Goal: Transaction & Acquisition: Book appointment/travel/reservation

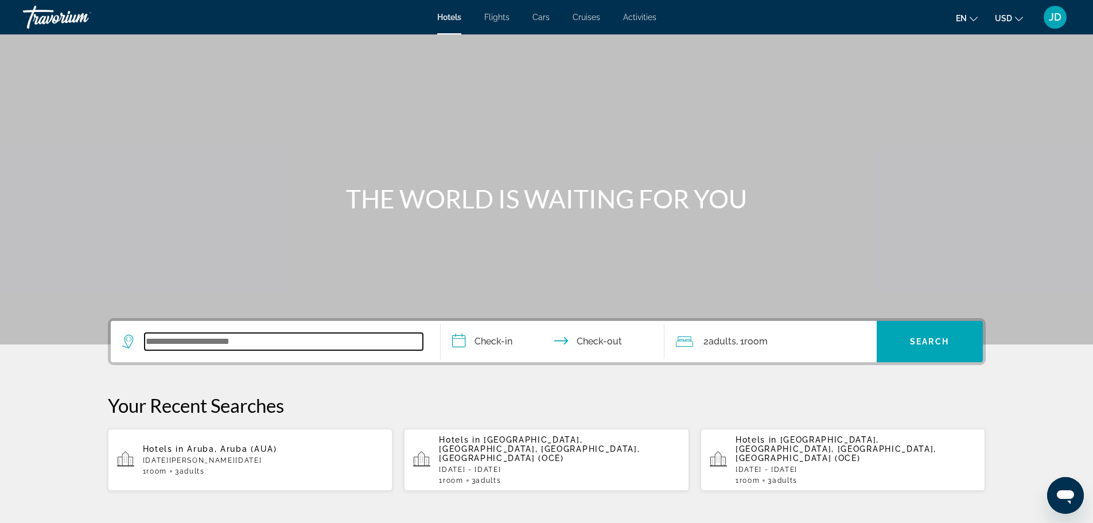
click at [183, 344] on input "Search widget" at bounding box center [284, 341] width 278 height 17
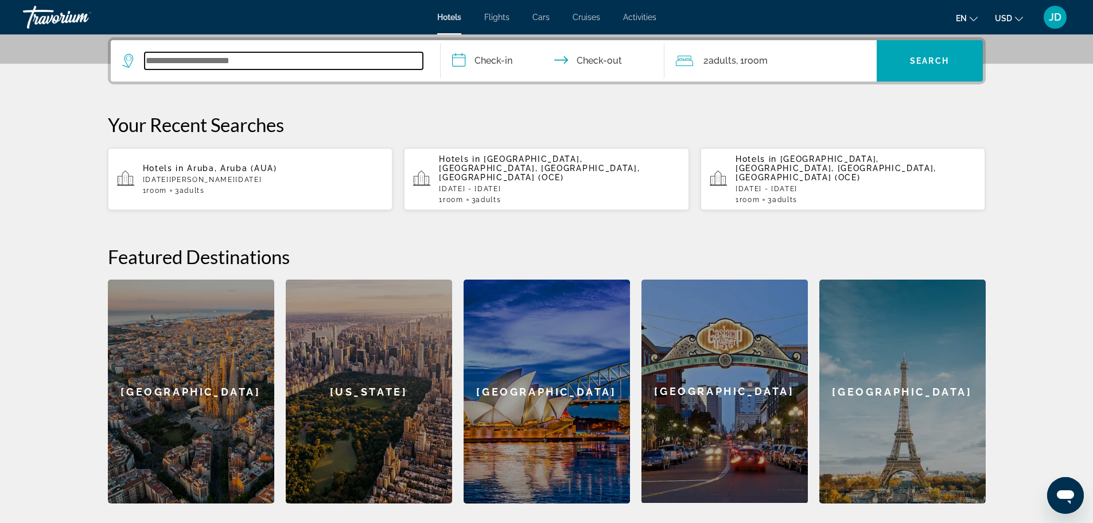
click at [208, 65] on input "Search widget" at bounding box center [284, 60] width 278 height 17
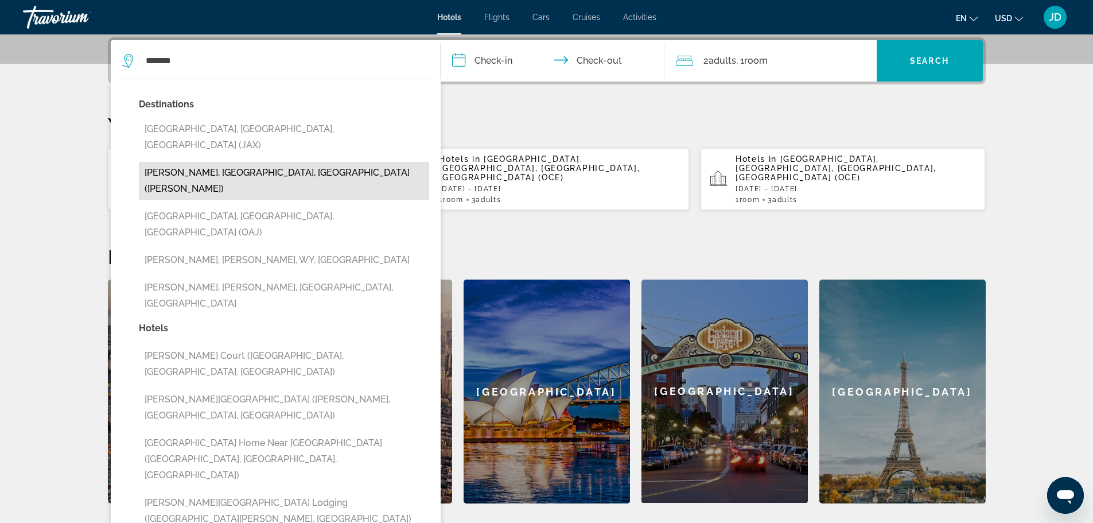
click at [158, 162] on button "[PERSON_NAME], [GEOGRAPHIC_DATA], [GEOGRAPHIC_DATA] ([PERSON_NAME])" at bounding box center [284, 181] width 290 height 38
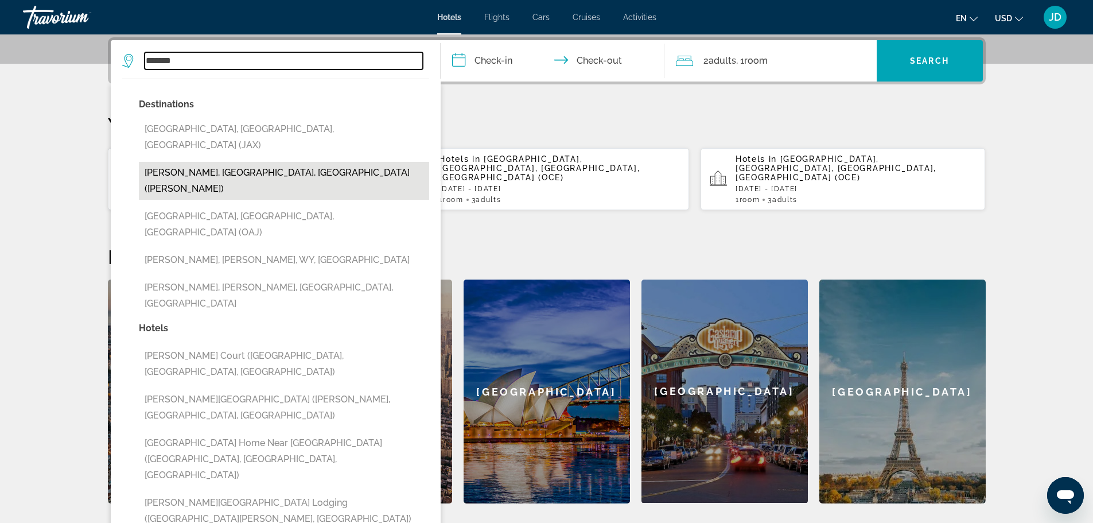
type input "**********"
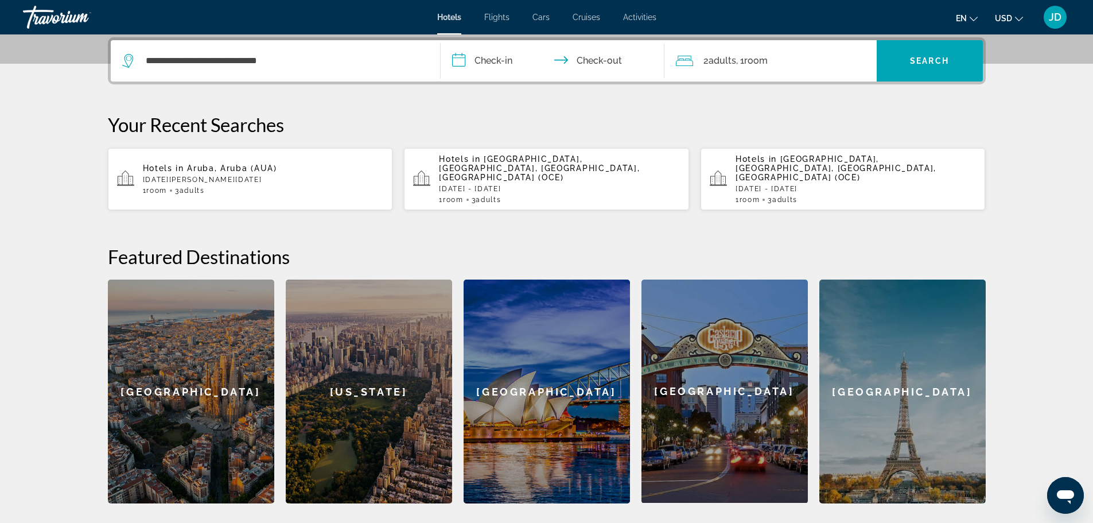
click at [158, 164] on span "Hotels in" at bounding box center [163, 168] width 41 height 9
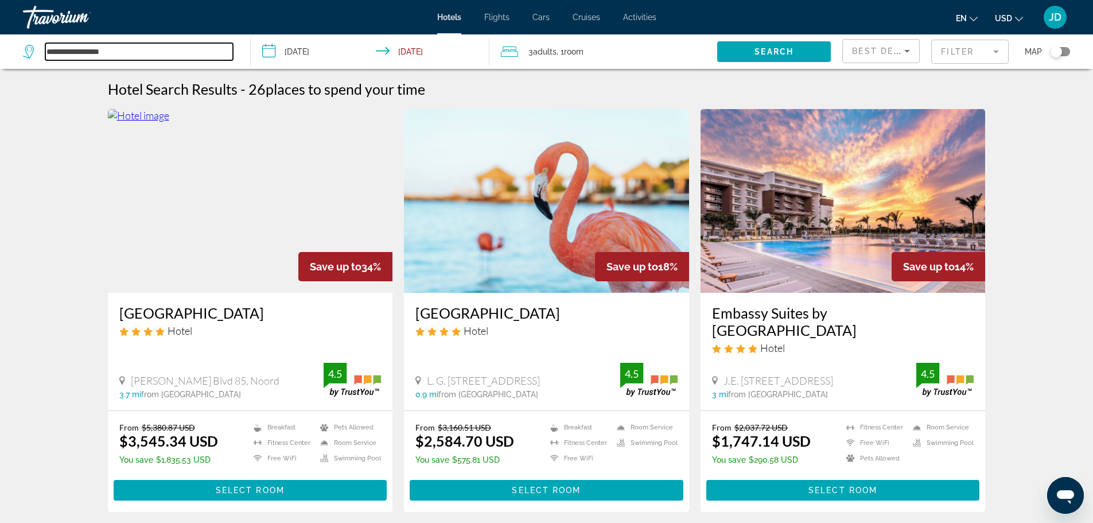
click at [128, 53] on input "**********" at bounding box center [139, 51] width 188 height 17
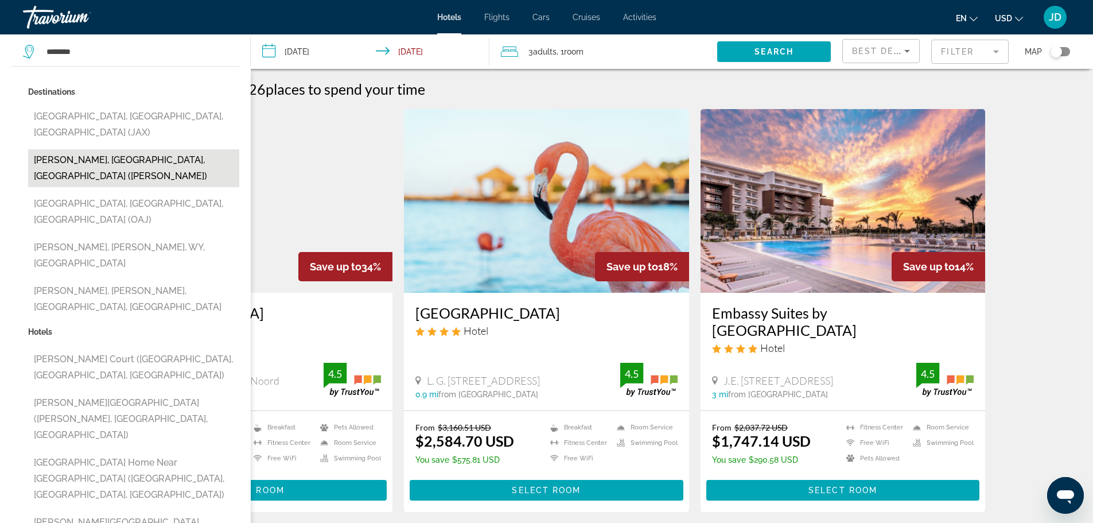
click at [90, 149] on button "[PERSON_NAME], [GEOGRAPHIC_DATA], [GEOGRAPHIC_DATA] ([PERSON_NAME])" at bounding box center [133, 168] width 211 height 38
type input "**********"
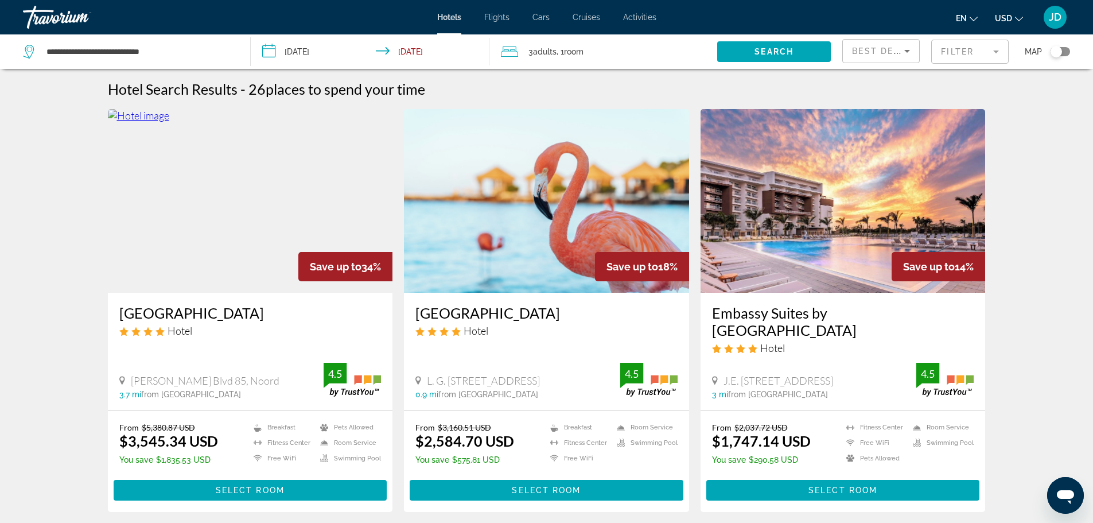
click at [355, 40] on input "**********" at bounding box center [373, 53] width 244 height 38
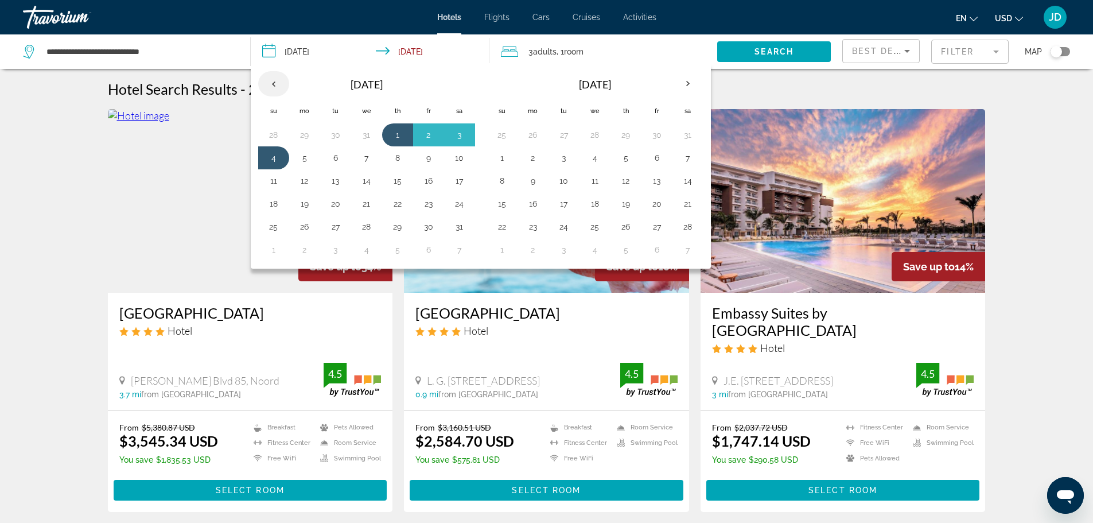
click at [278, 88] on th "Previous month" at bounding box center [273, 83] width 31 height 25
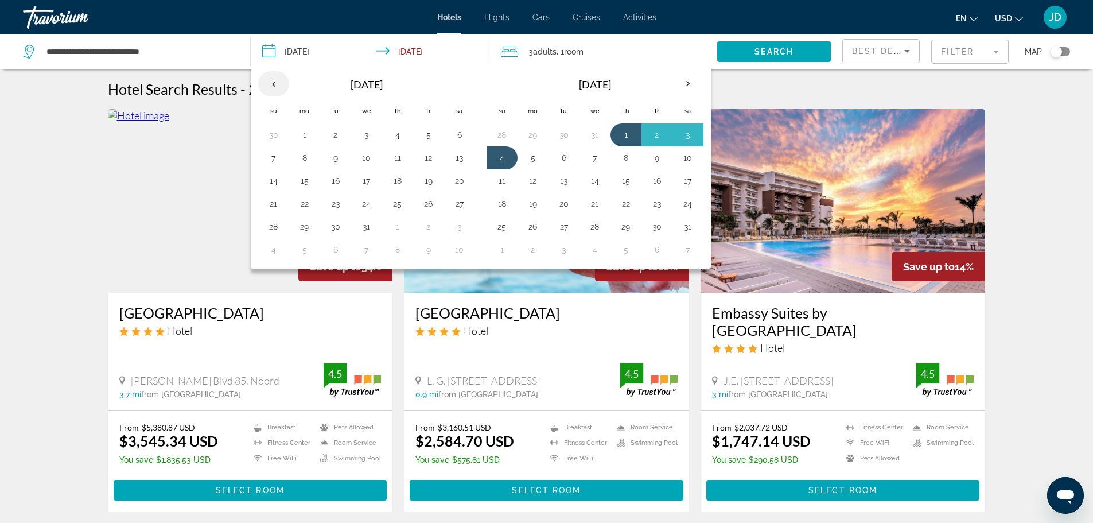
click at [273, 88] on th "Previous month" at bounding box center [273, 83] width 31 height 25
click at [461, 176] on button "20" at bounding box center [460, 178] width 18 height 16
click at [277, 204] on button "21" at bounding box center [274, 201] width 18 height 16
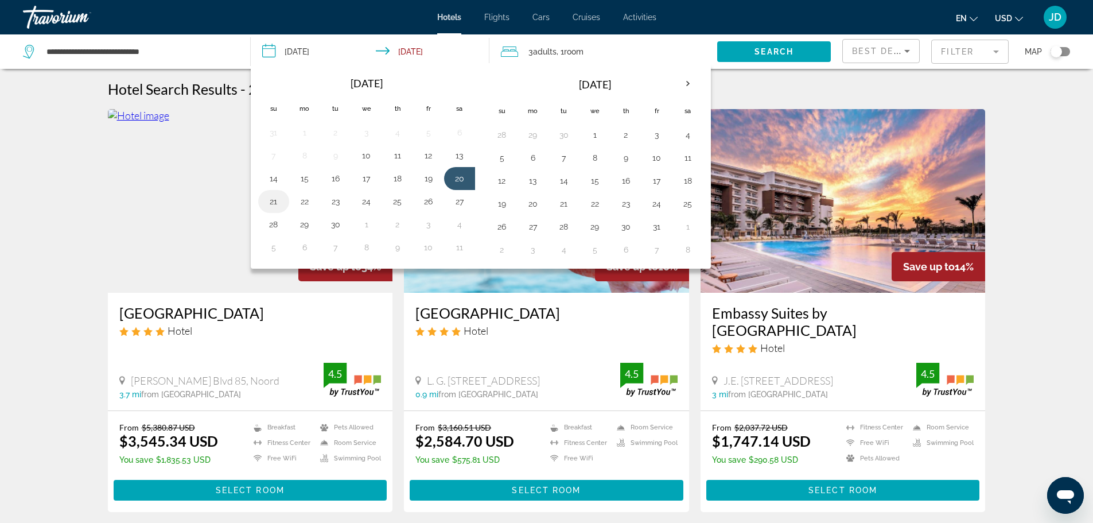
type input "**********"
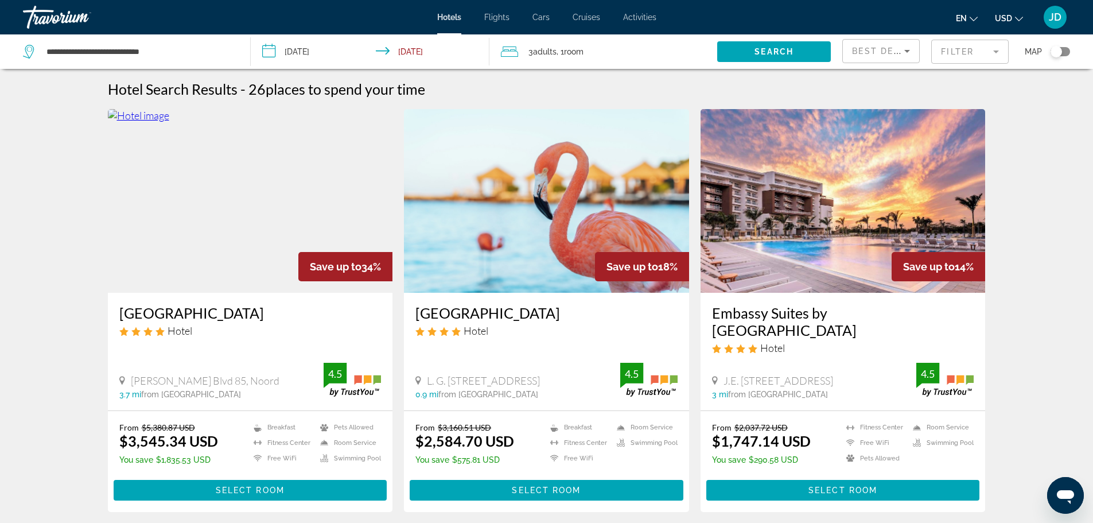
click at [540, 48] on span "Adults" at bounding box center [545, 51] width 24 height 9
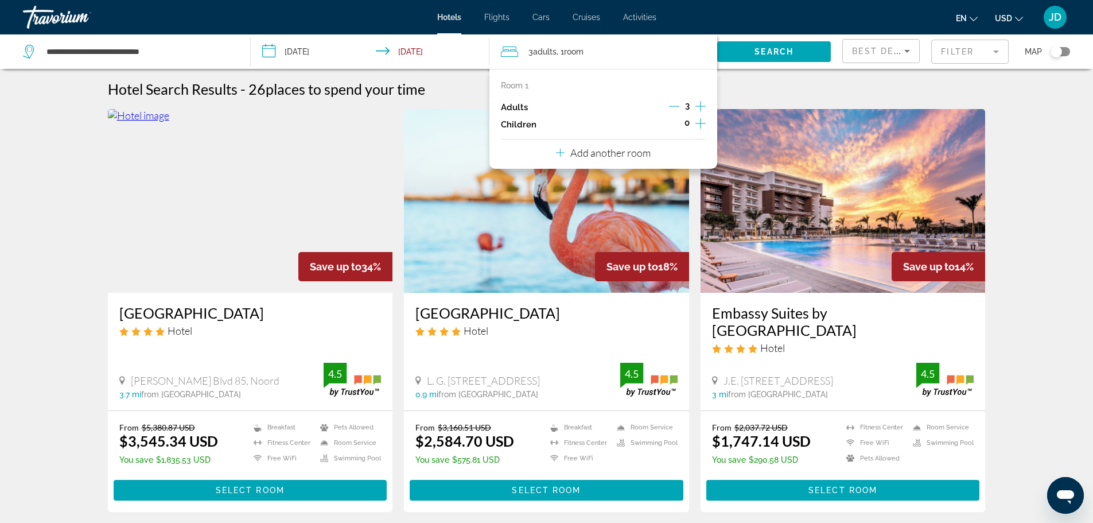
click at [605, 155] on p "Add another room" at bounding box center [611, 152] width 80 height 13
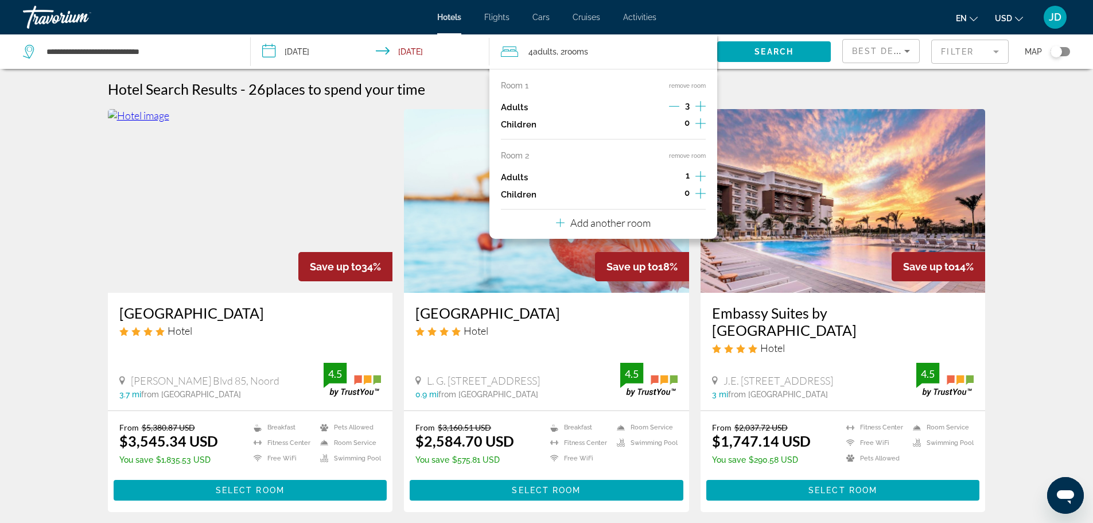
click at [699, 176] on icon "Increment adults" at bounding box center [701, 176] width 10 height 14
click at [760, 54] on span "Search" at bounding box center [774, 51] width 39 height 9
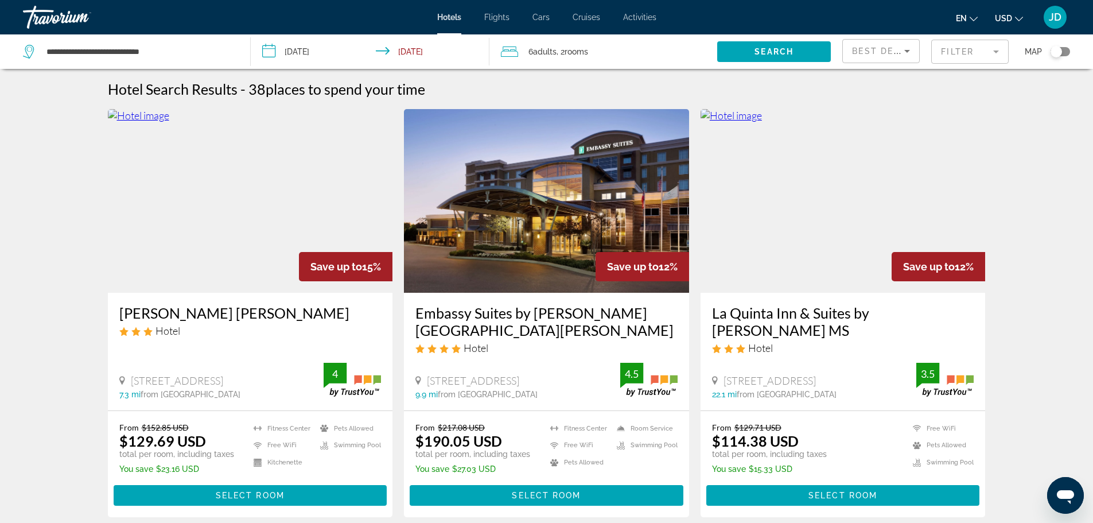
click at [203, 228] on img "Main content" at bounding box center [250, 201] width 285 height 184
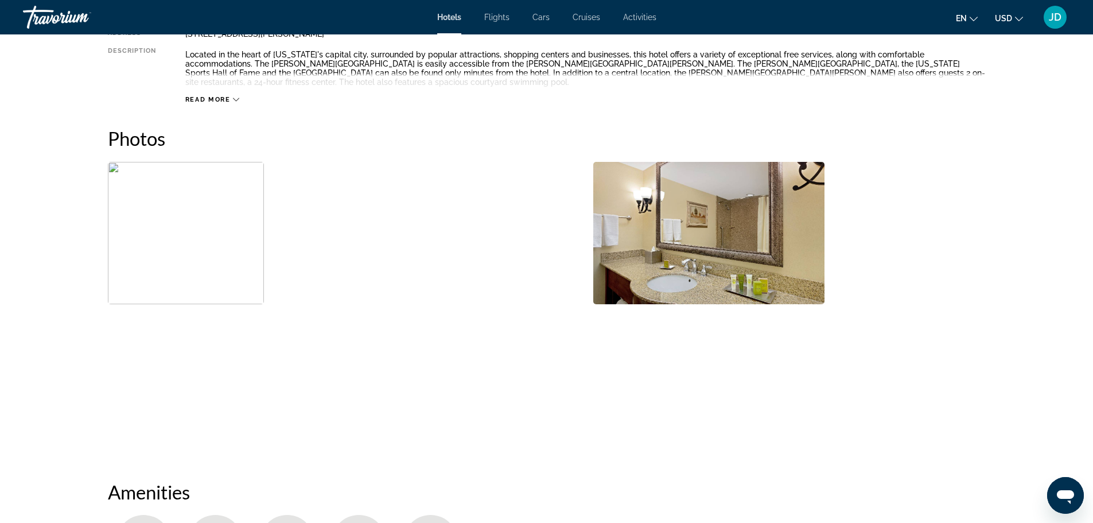
scroll to position [574, 0]
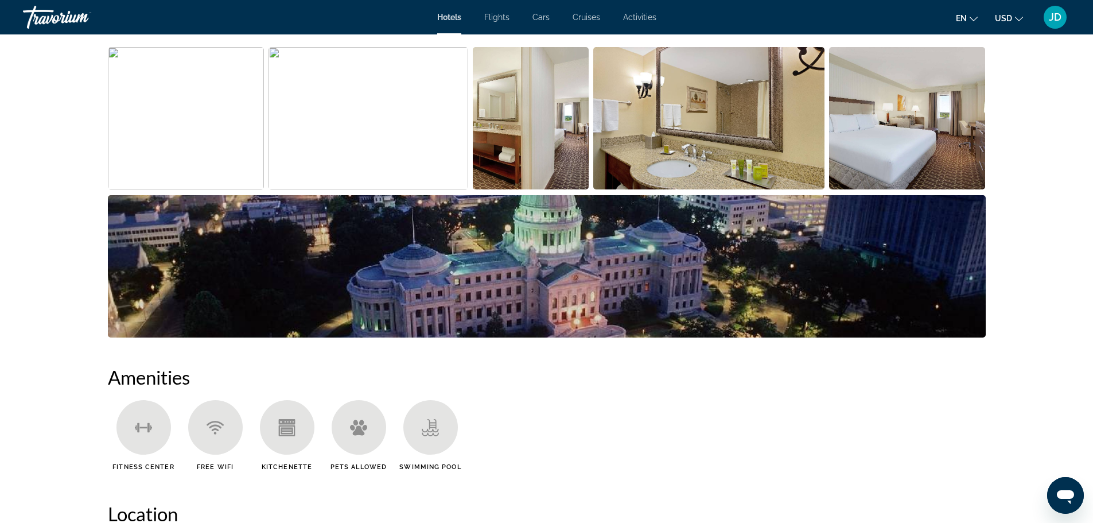
click at [226, 129] on img "Open full-screen image slider" at bounding box center [186, 118] width 157 height 142
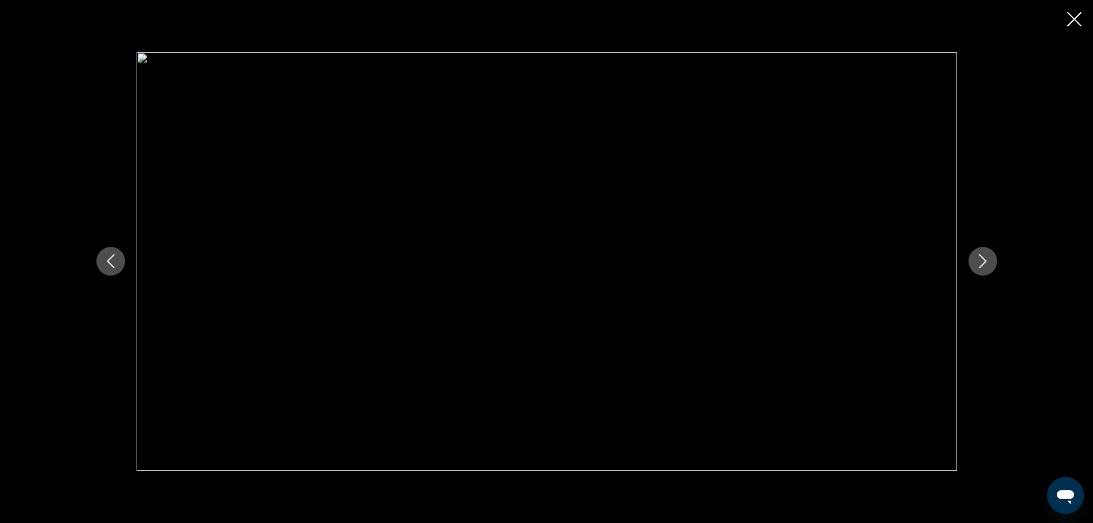
click at [982, 266] on icon "Next image" at bounding box center [983, 261] width 14 height 14
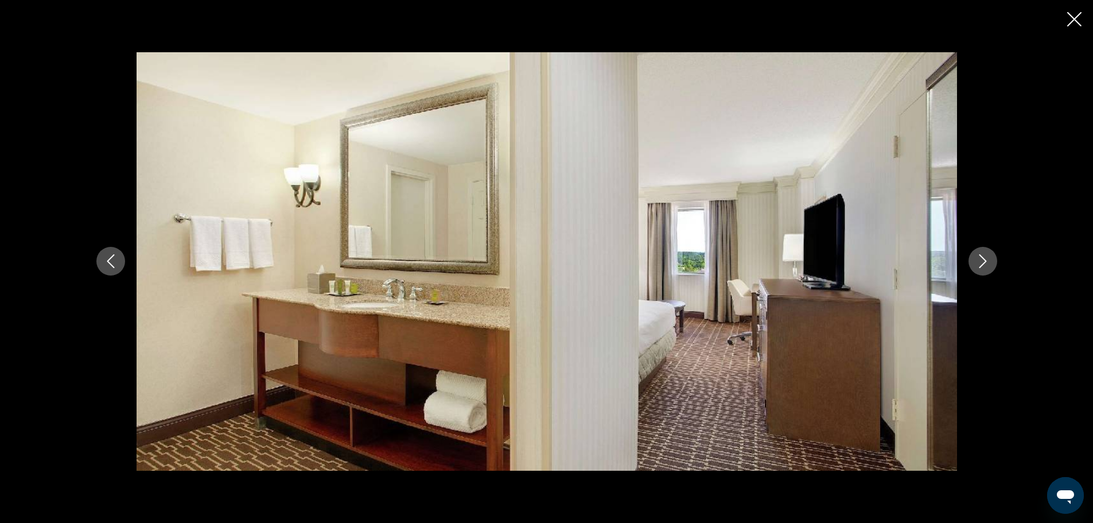
click at [982, 266] on icon "Next image" at bounding box center [983, 261] width 14 height 14
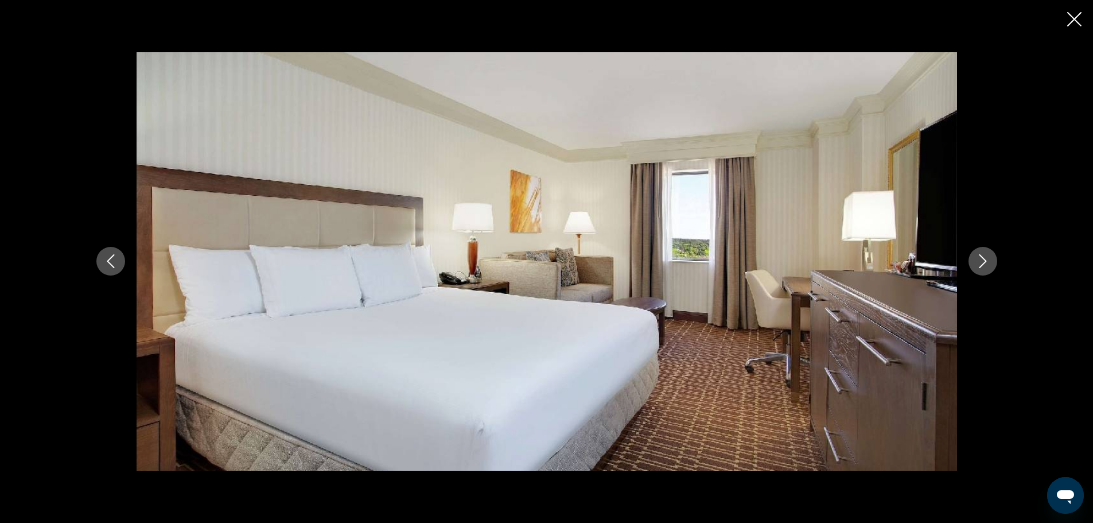
click at [982, 266] on icon "Next image" at bounding box center [983, 261] width 14 height 14
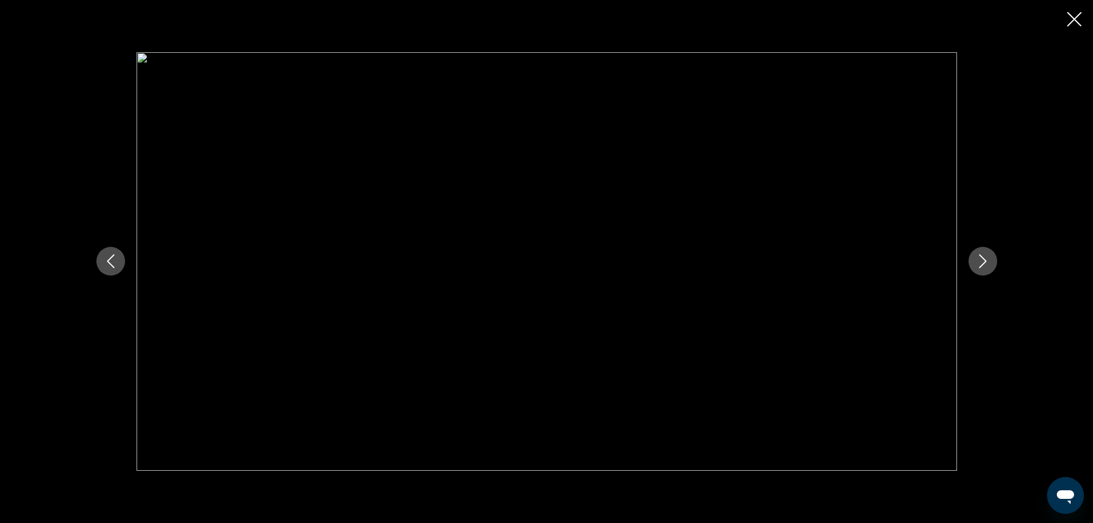
click at [982, 266] on icon "Next image" at bounding box center [983, 261] width 14 height 14
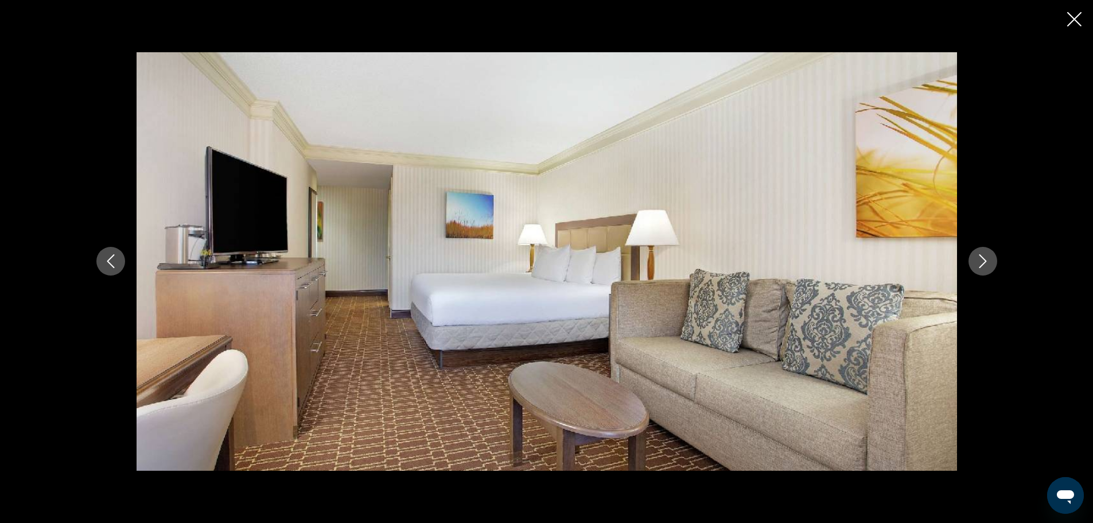
click at [982, 266] on icon "Next image" at bounding box center [983, 261] width 14 height 14
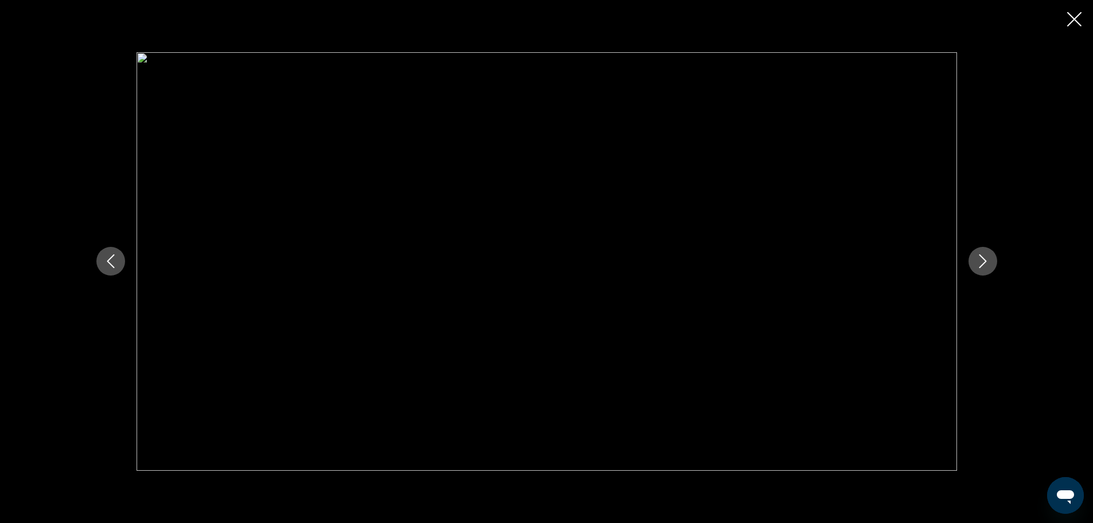
click at [982, 266] on icon "Next image" at bounding box center [983, 261] width 14 height 14
click at [981, 258] on icon "Next image" at bounding box center [983, 261] width 14 height 14
click at [1070, 22] on icon "Close slideshow" at bounding box center [1075, 19] width 14 height 14
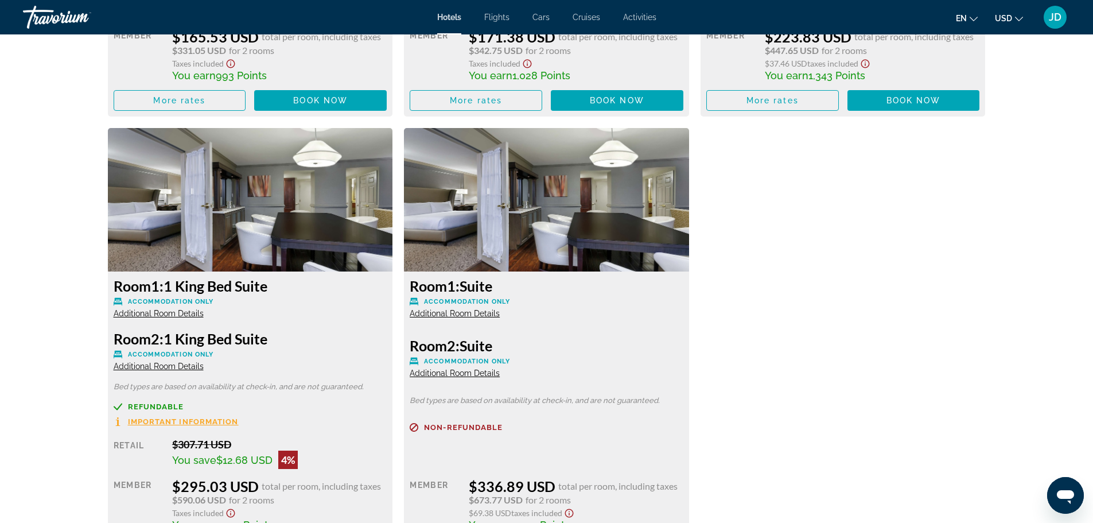
scroll to position [3329, 0]
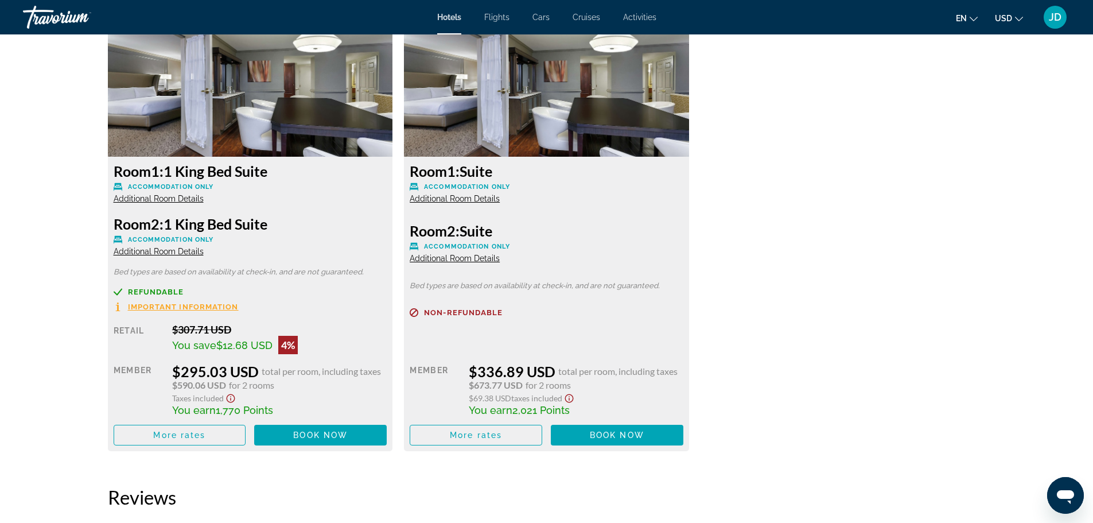
click at [446, 201] on span "Additional Room Details" at bounding box center [455, 198] width 90 height 9
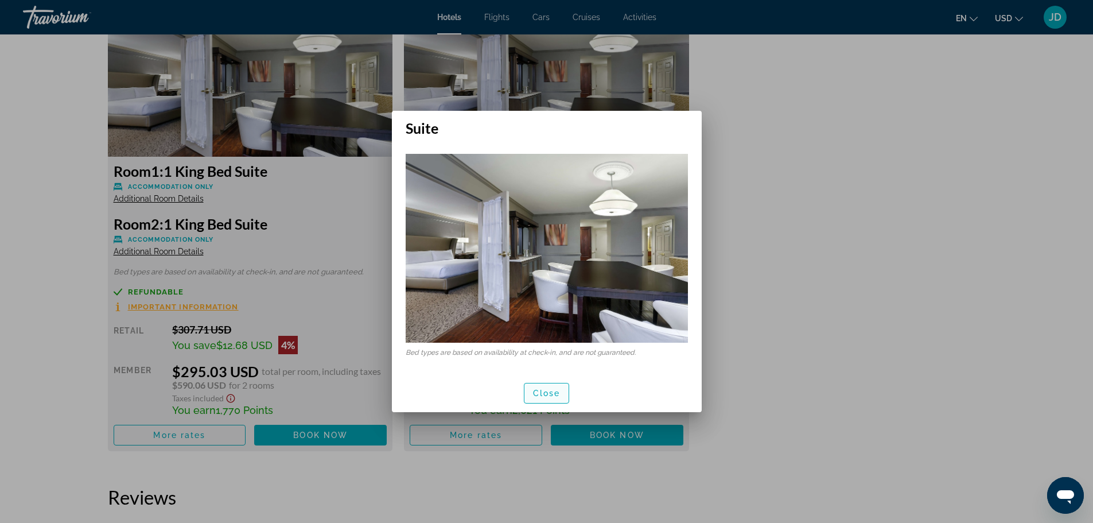
click at [550, 379] on span "button" at bounding box center [547, 393] width 45 height 28
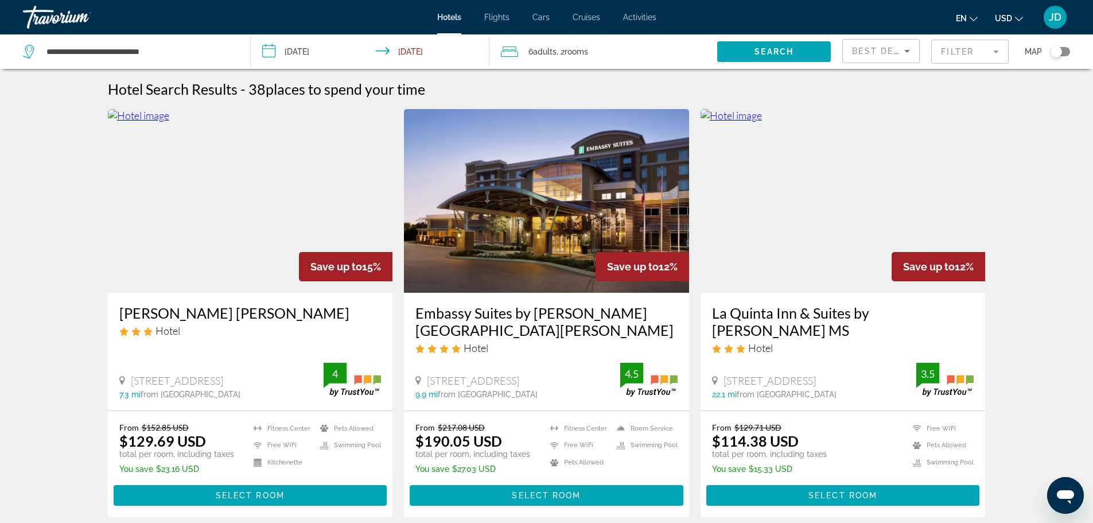
click at [606, 55] on div "6 Adult Adults , 2 Room rooms" at bounding box center [609, 52] width 216 height 16
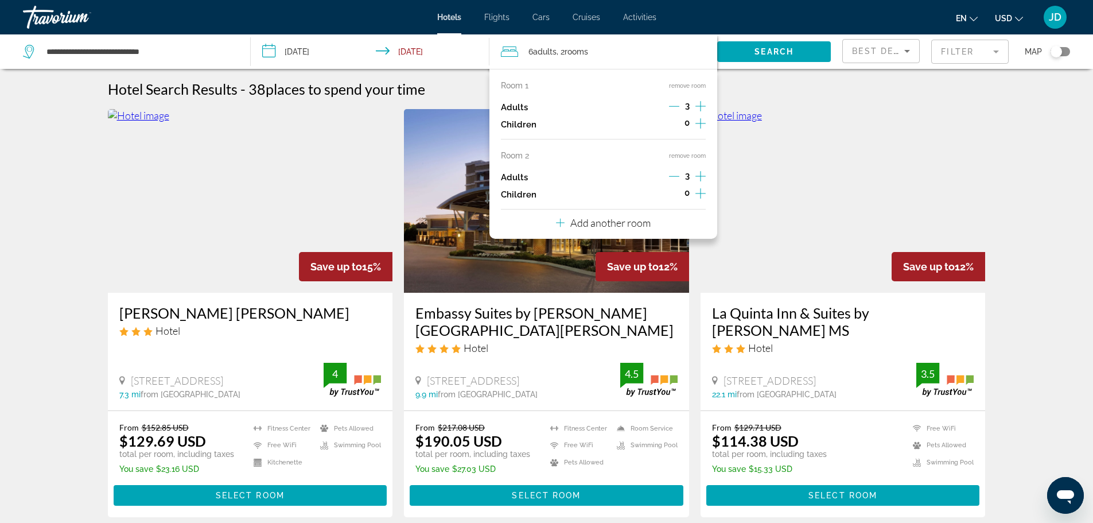
click at [697, 107] on icon "Increment adults" at bounding box center [701, 106] width 10 height 14
click at [699, 176] on icon "Increment adults" at bounding box center [701, 176] width 10 height 10
click at [763, 54] on span "Search" at bounding box center [774, 51] width 39 height 9
click at [763, 54] on div "**********" at bounding box center [546, 51] width 1093 height 34
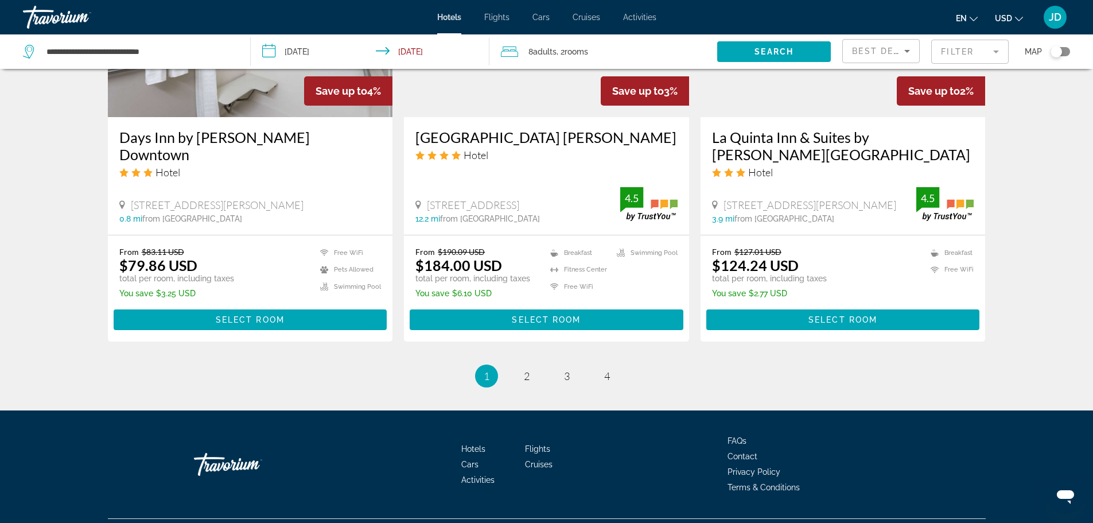
scroll to position [1498, 0]
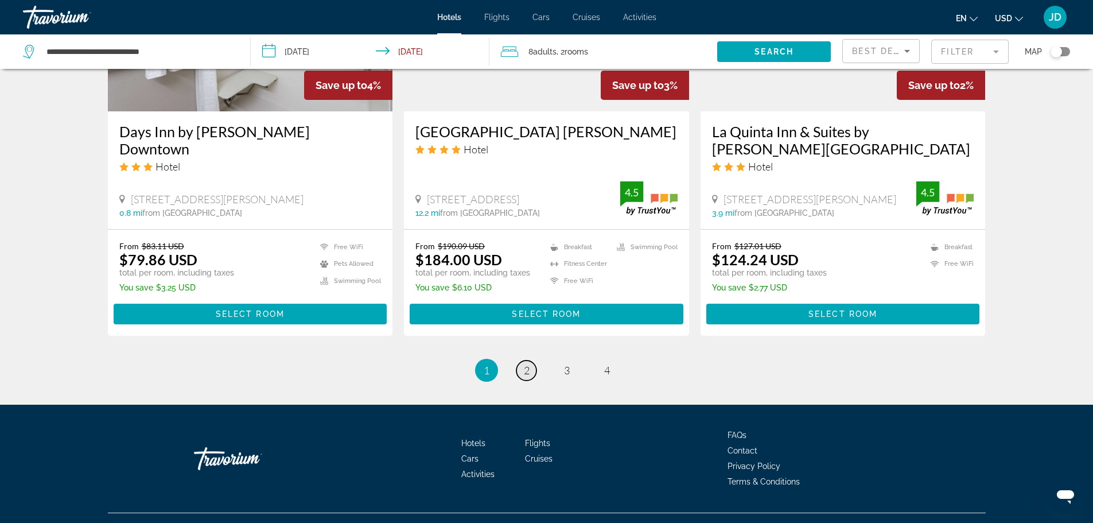
click at [522, 360] on link "page 2" at bounding box center [527, 370] width 20 height 20
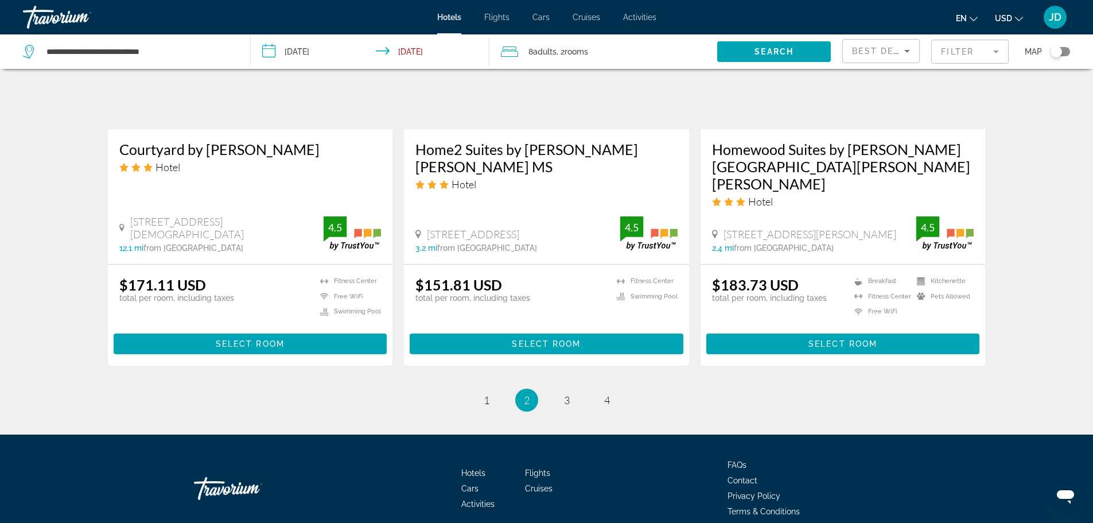
scroll to position [1201, 0]
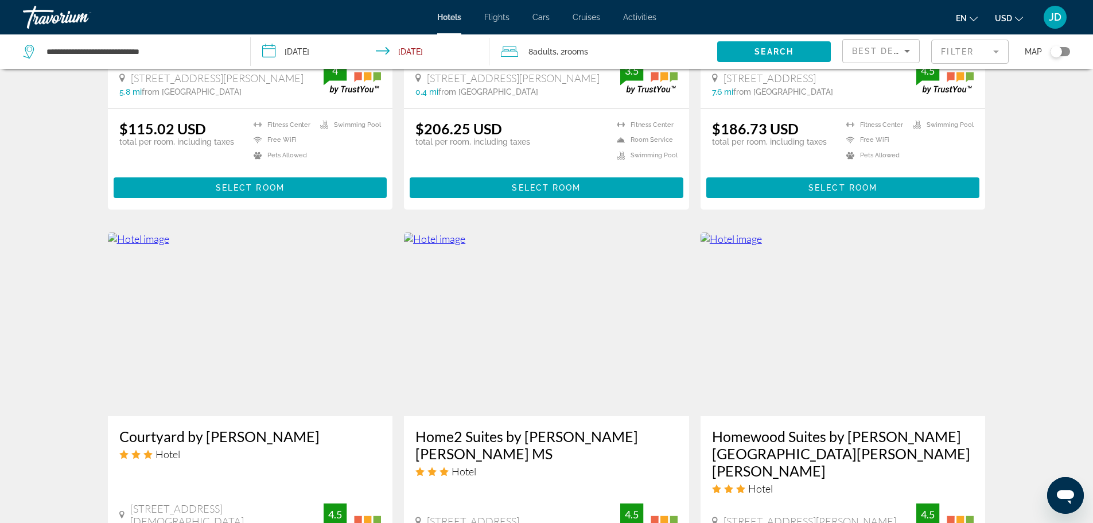
click at [982, 55] on mat-form-field "Filter" at bounding box center [970, 52] width 77 height 24
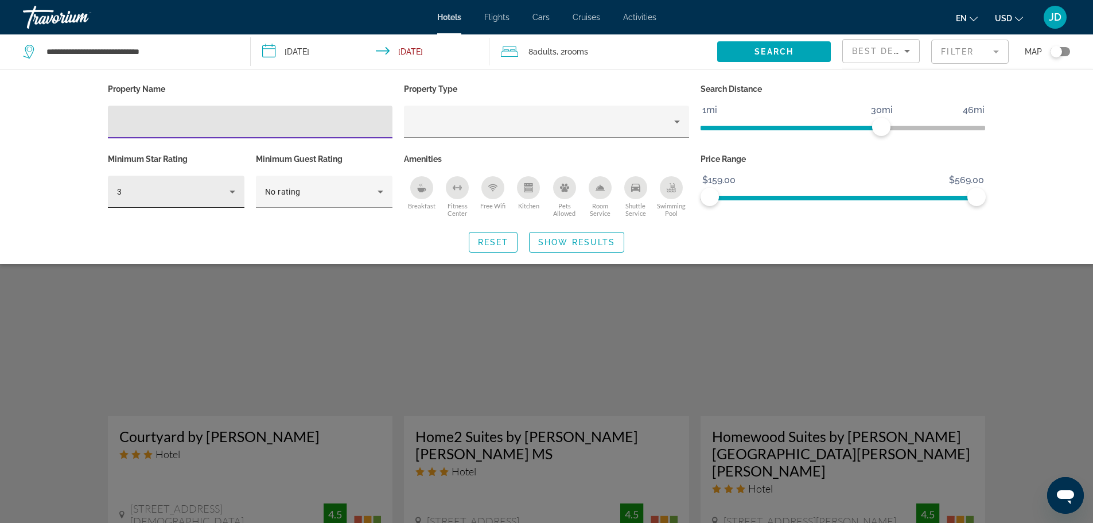
click at [228, 191] on icon "Hotel Filters" at bounding box center [233, 192] width 14 height 14
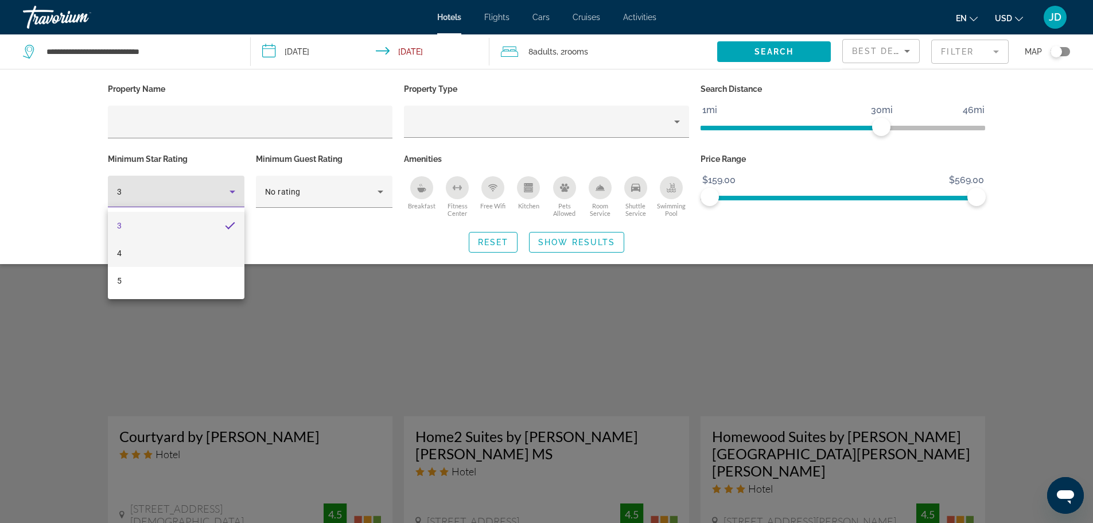
click at [142, 249] on mat-option "4" at bounding box center [176, 253] width 137 height 28
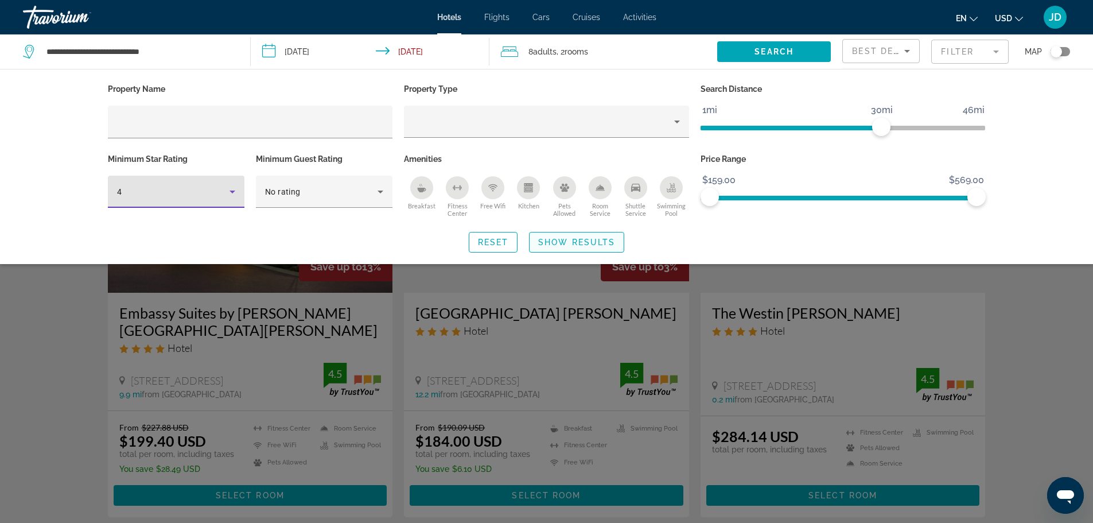
click at [568, 236] on span "Search widget" at bounding box center [577, 242] width 94 height 28
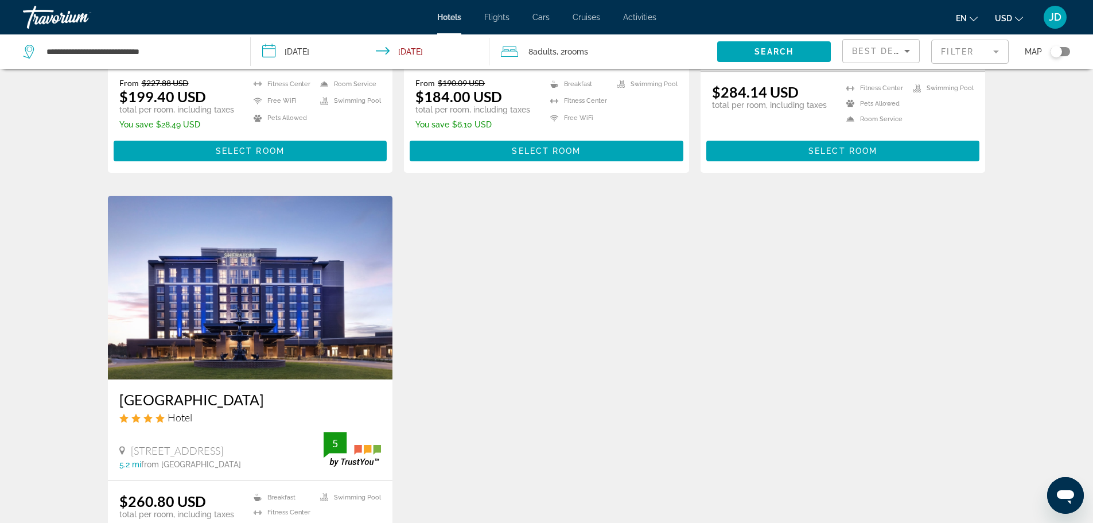
scroll to position [402, 0]
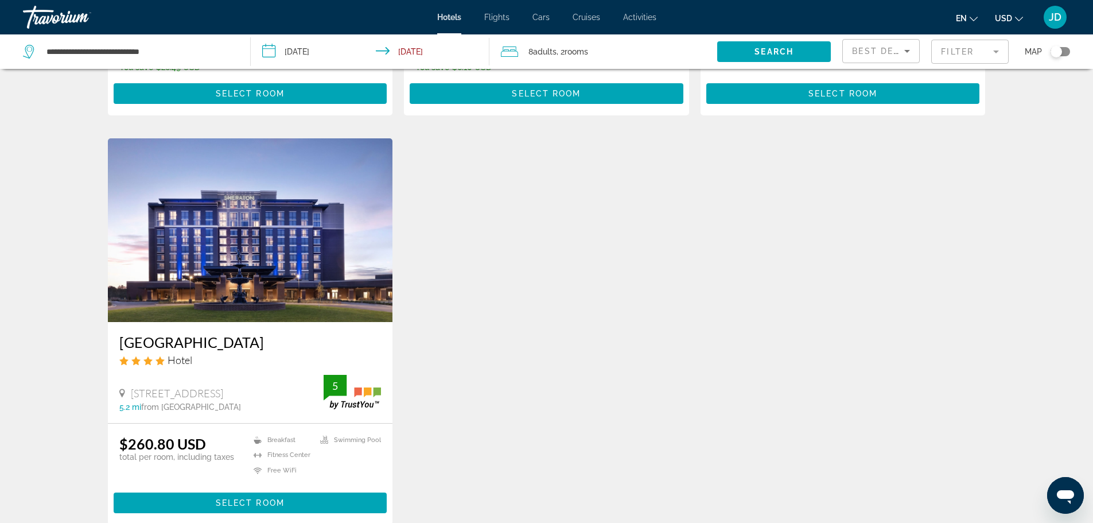
click at [197, 351] on h3 "[GEOGRAPHIC_DATA]" at bounding box center [250, 341] width 262 height 17
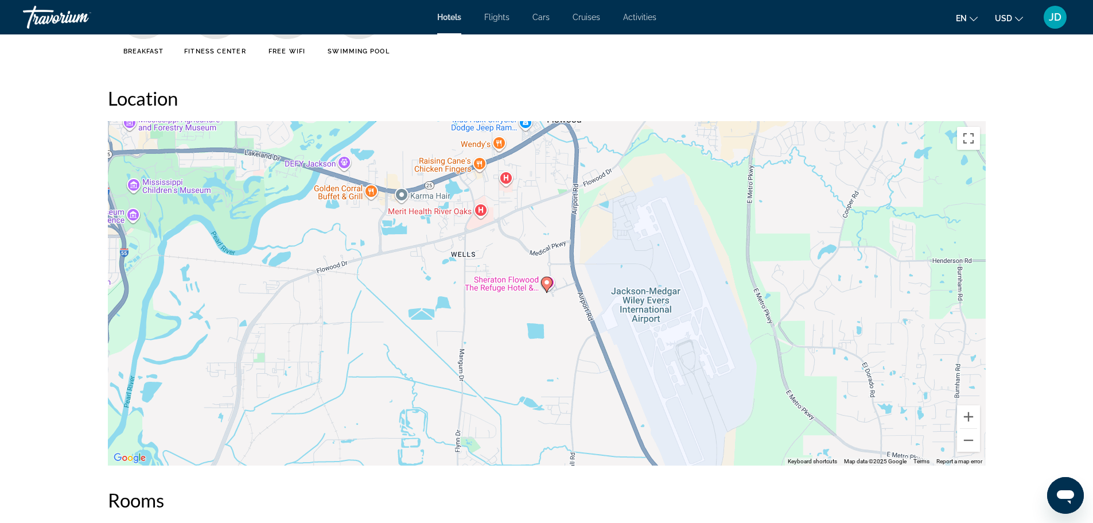
scroll to position [1091, 0]
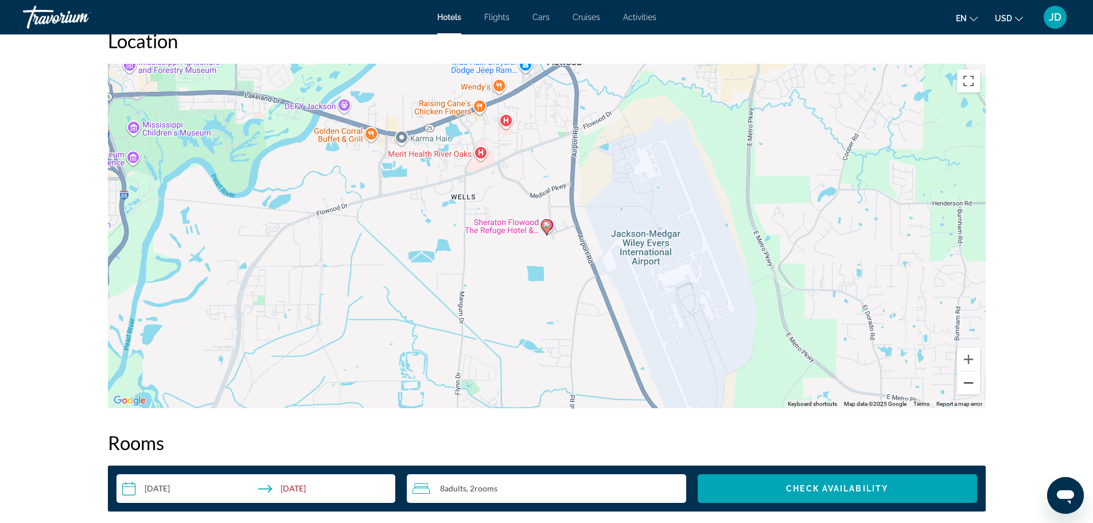
click at [971, 389] on button "Zoom out" at bounding box center [968, 382] width 23 height 23
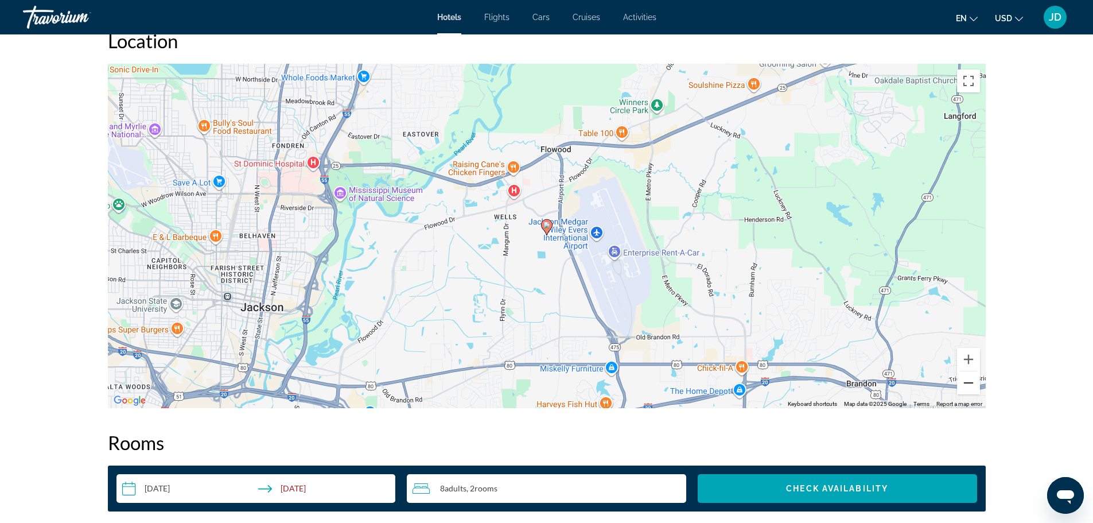
click at [971, 389] on button "Zoom out" at bounding box center [968, 382] width 23 height 23
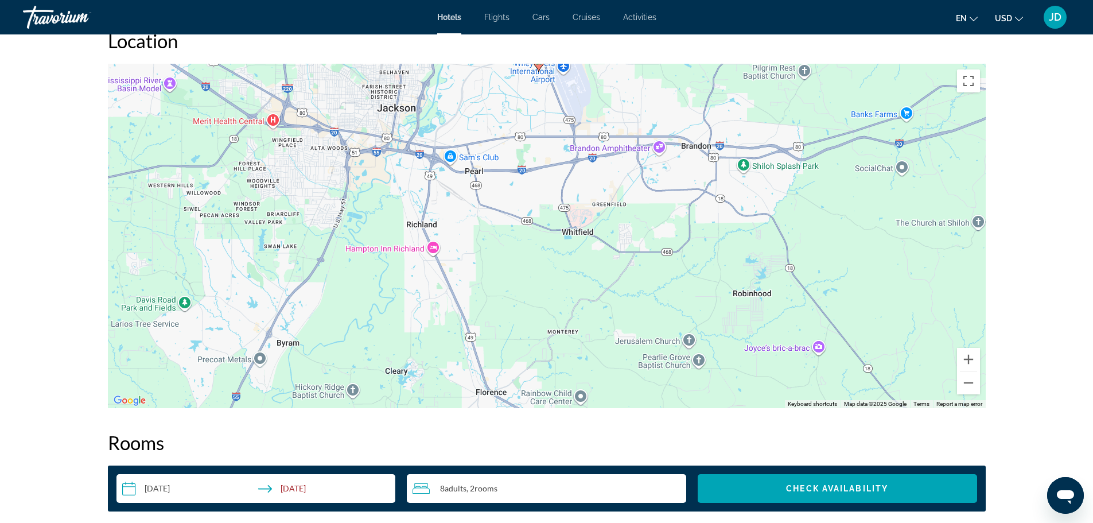
drag, startPoint x: 475, startPoint y: 284, endPoint x: 466, endPoint y: 111, distance: 172.4
click at [466, 111] on div "To activate drag with keyboard, press Alt + Enter. Once in keyboard drag state,…" at bounding box center [547, 236] width 878 height 344
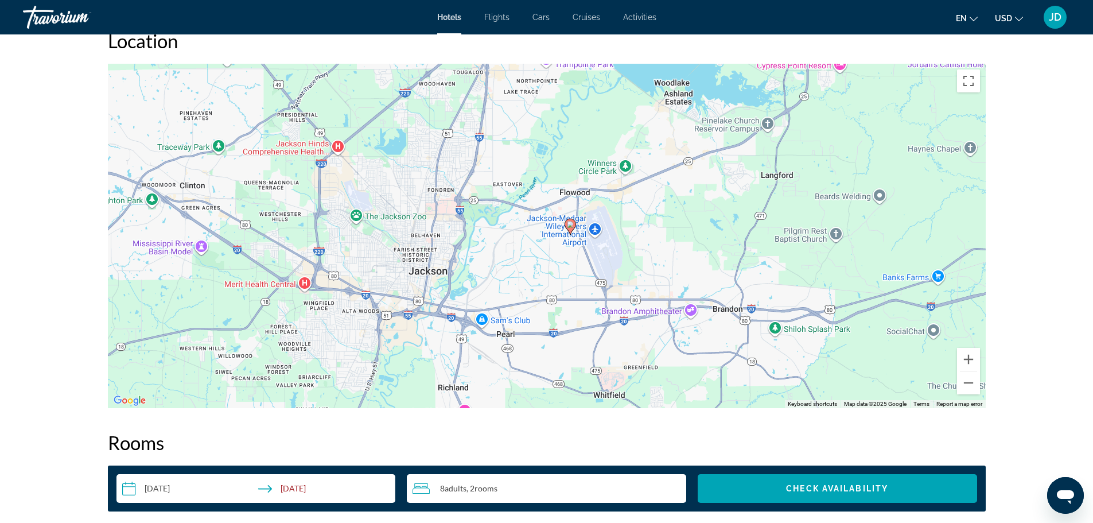
drag, startPoint x: 527, startPoint y: 319, endPoint x: 557, endPoint y: 477, distance: 160.8
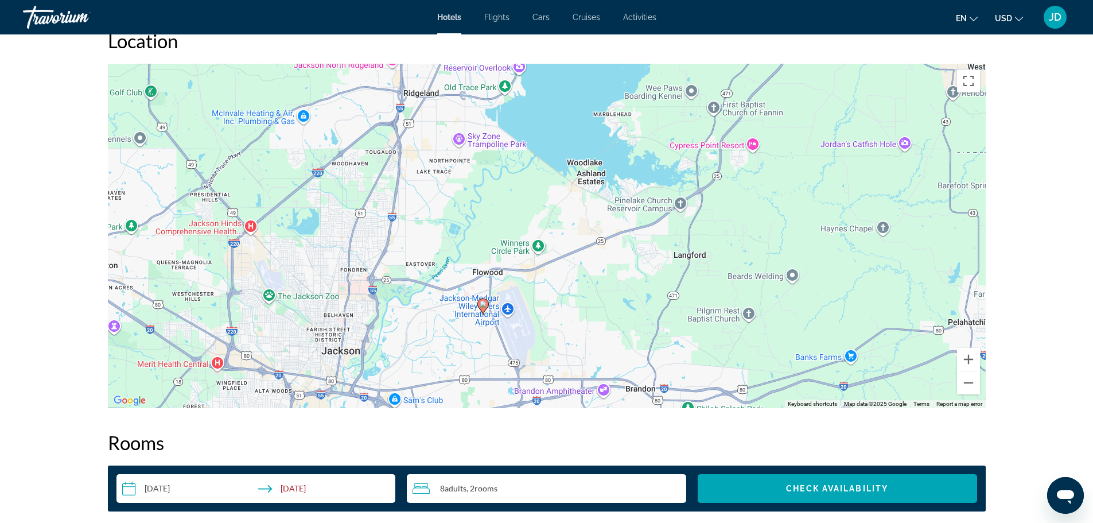
drag, startPoint x: 525, startPoint y: 114, endPoint x: 438, endPoint y: 195, distance: 119.0
click at [438, 195] on div "To activate drag with keyboard, press Alt + Enter. Once in keyboard drag state,…" at bounding box center [547, 236] width 878 height 344
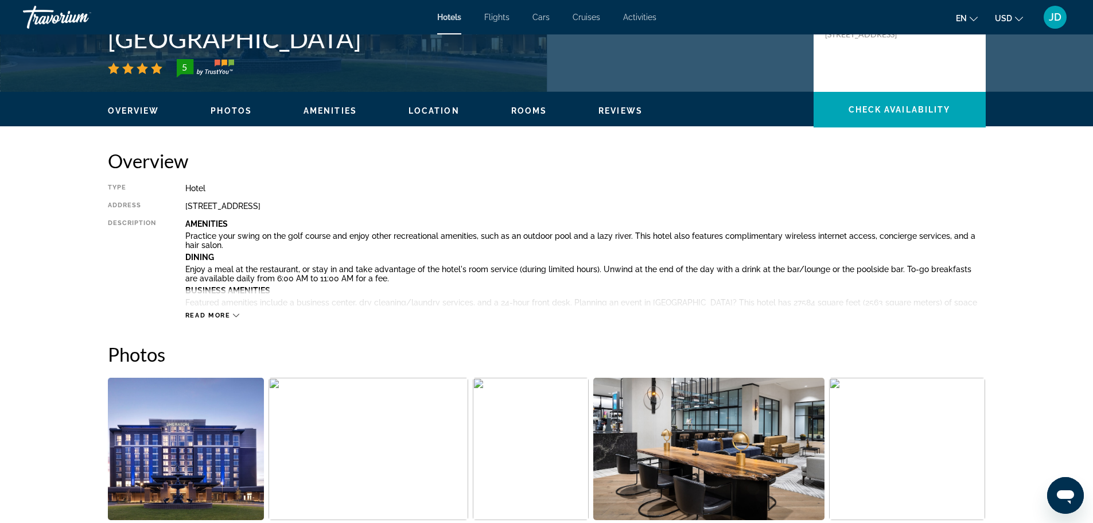
scroll to position [172, 0]
